Goal: Navigation & Orientation: Find specific page/section

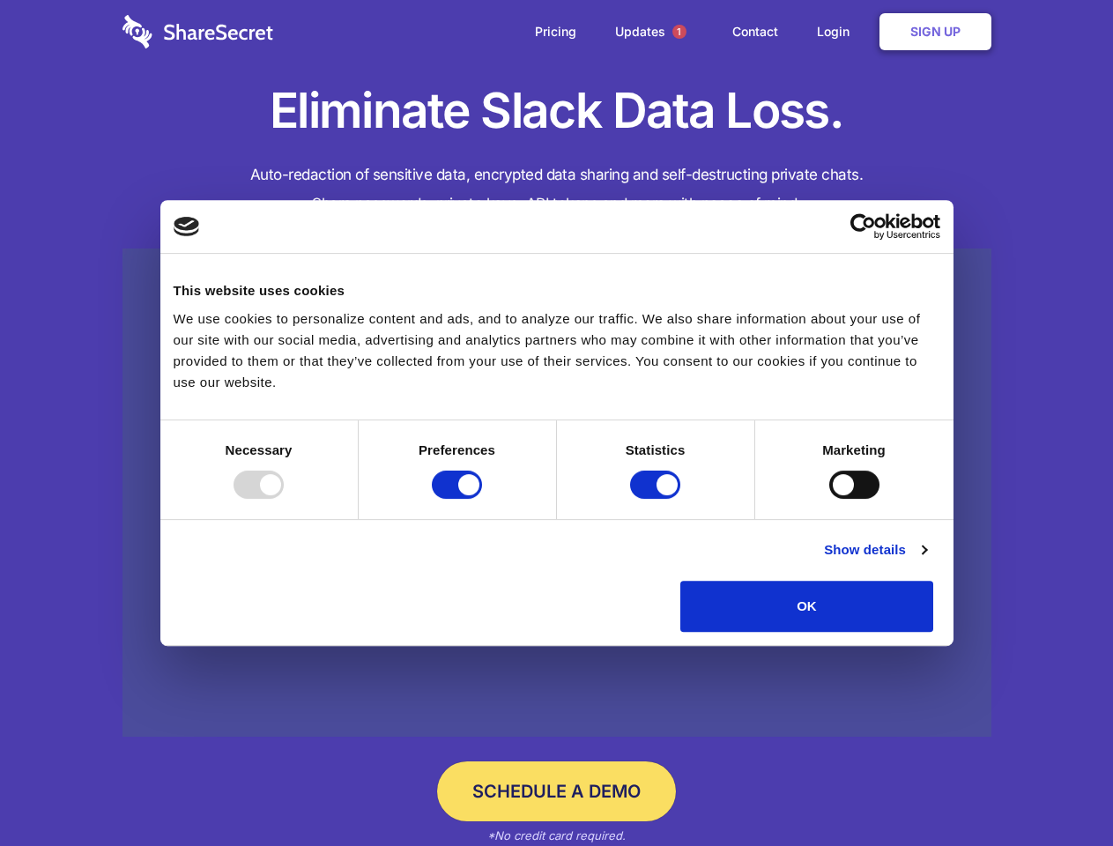
click at [284, 499] on div at bounding box center [259, 485] width 50 height 28
click at [482, 499] on input "Preferences" at bounding box center [457, 485] width 50 height 28
checkbox input "false"
click at [658, 499] on input "Statistics" at bounding box center [655, 485] width 50 height 28
checkbox input "false"
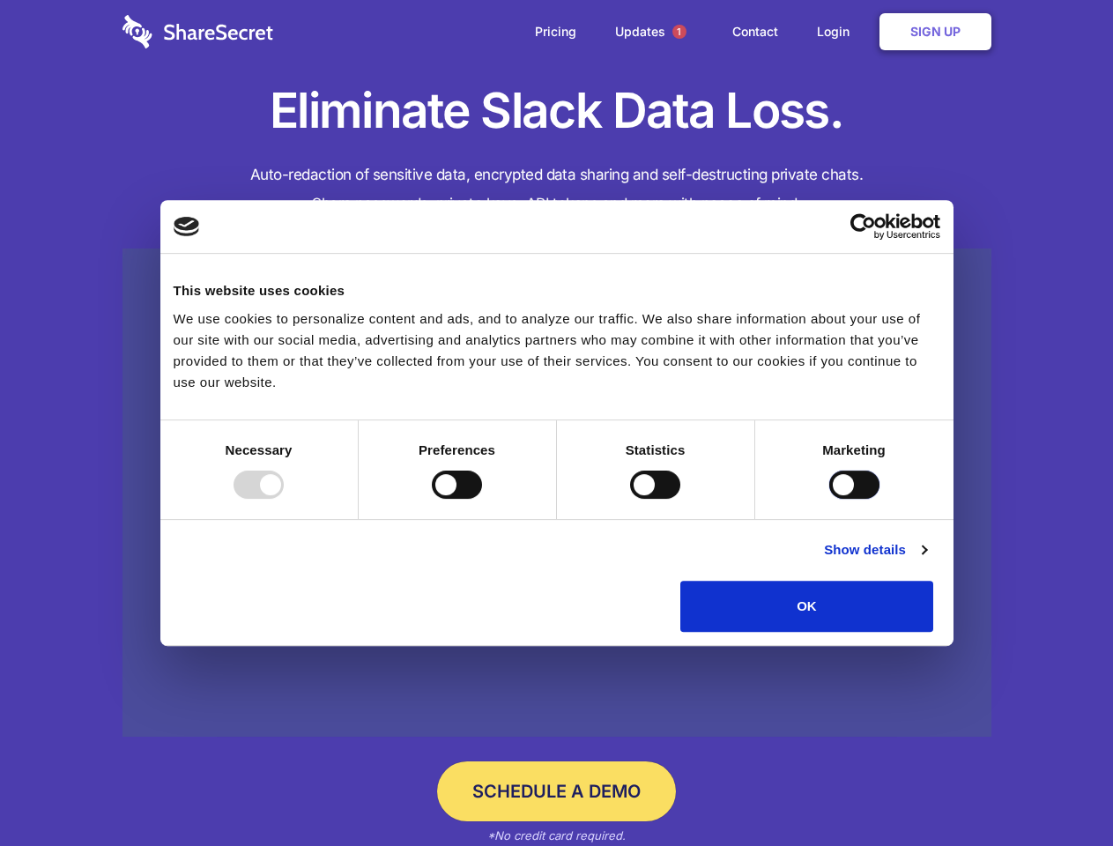
click at [830, 499] on input "Marketing" at bounding box center [855, 485] width 50 height 28
checkbox input "true"
click at [927, 561] on link "Show details" at bounding box center [875, 550] width 102 height 21
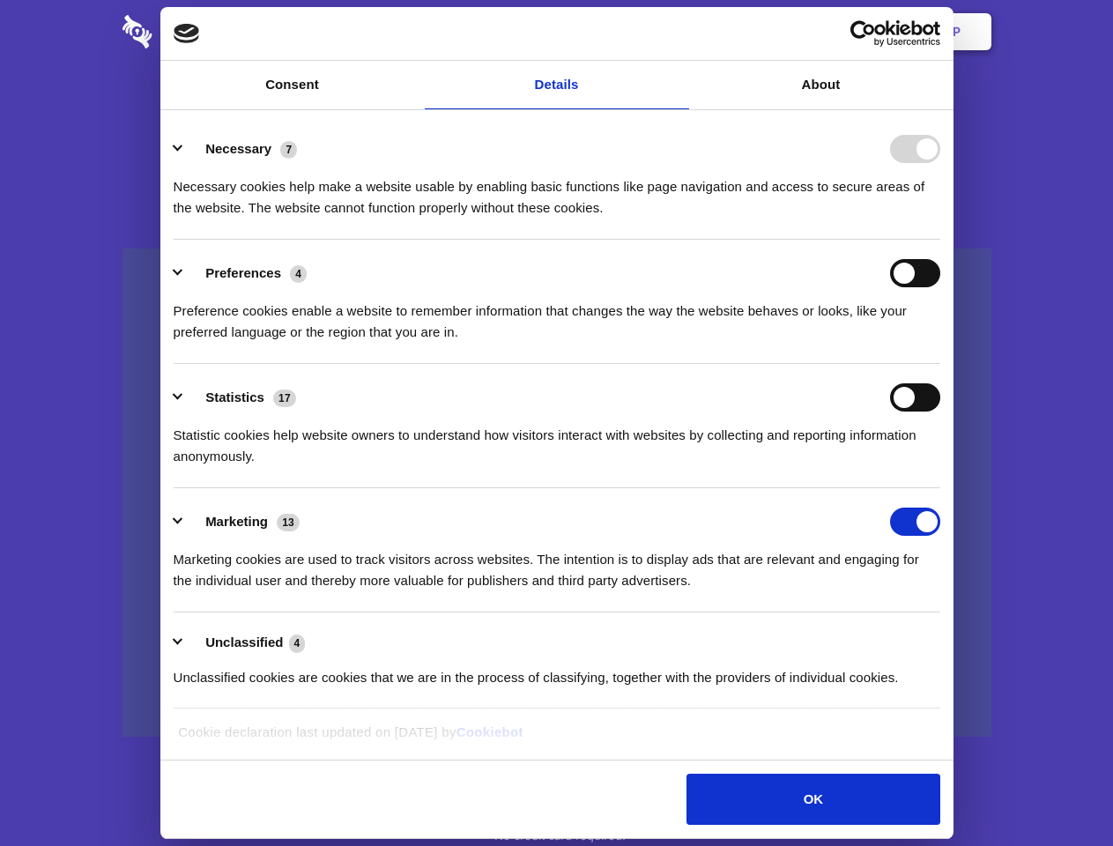
click at [941, 240] on li "Necessary 7 Necessary cookies help make a website usable by enabling basic func…" at bounding box center [557, 177] width 767 height 124
click at [679, 32] on span "1" at bounding box center [680, 32] width 14 height 14
